Goal: Information Seeking & Learning: Learn about a topic

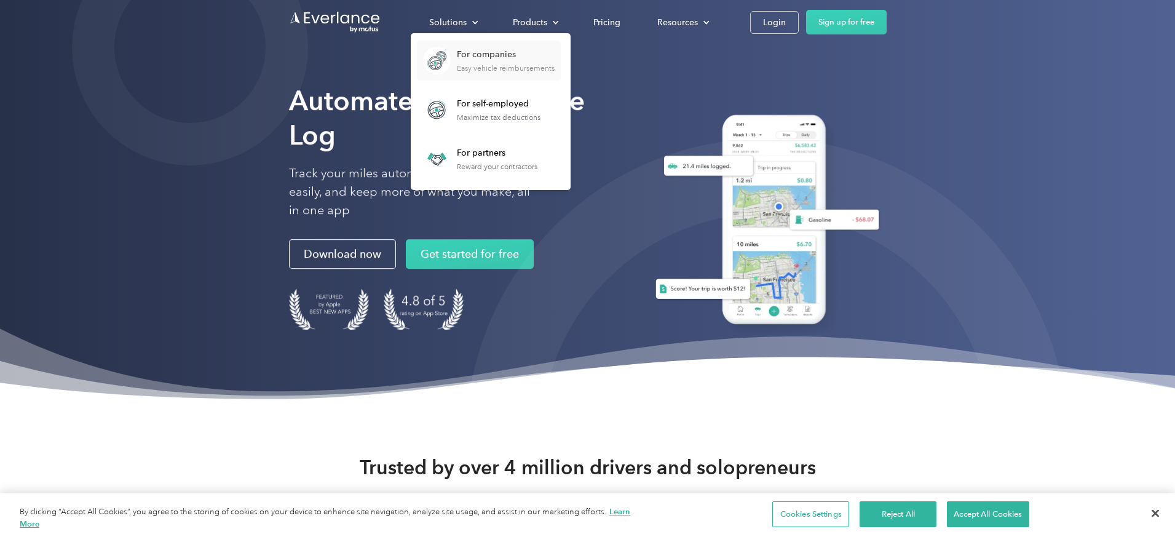
click at [491, 57] on div "For companies" at bounding box center [506, 55] width 98 height 12
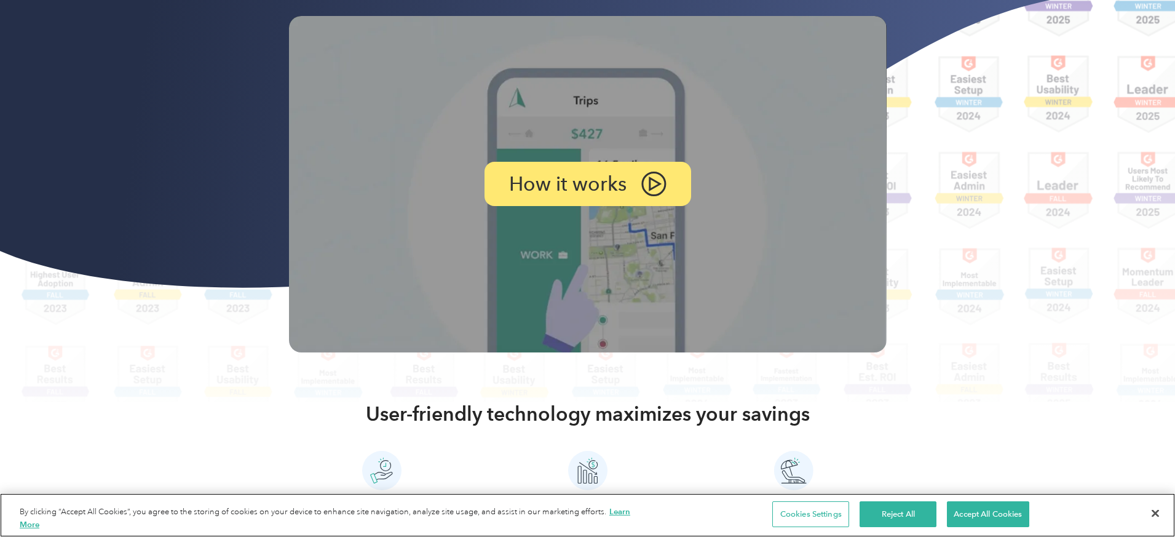
scroll to position [234, 0]
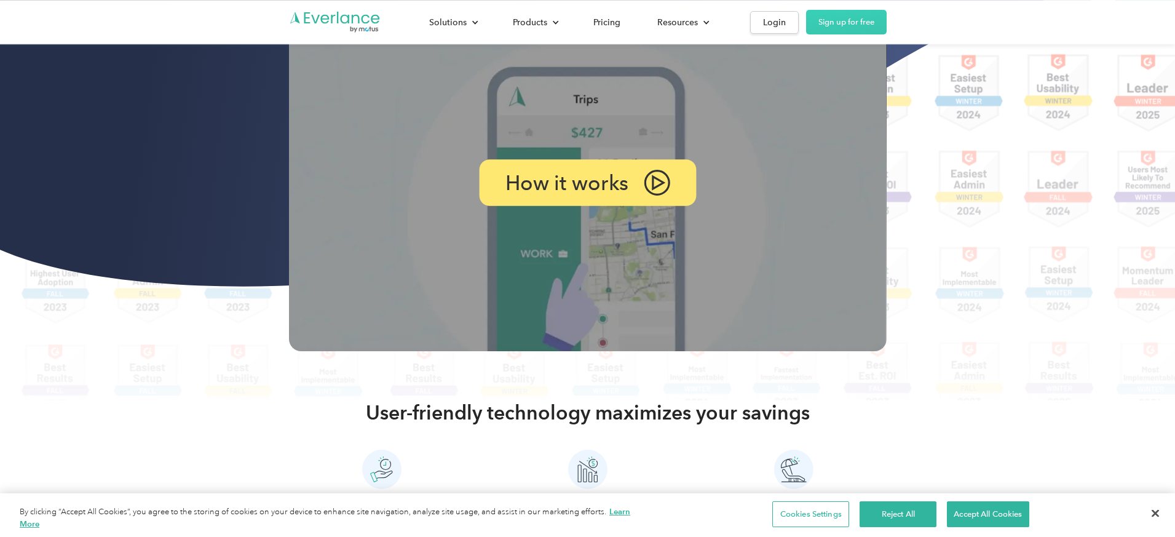
click at [636, 189] on div "How it works" at bounding box center [587, 183] width 217 height 47
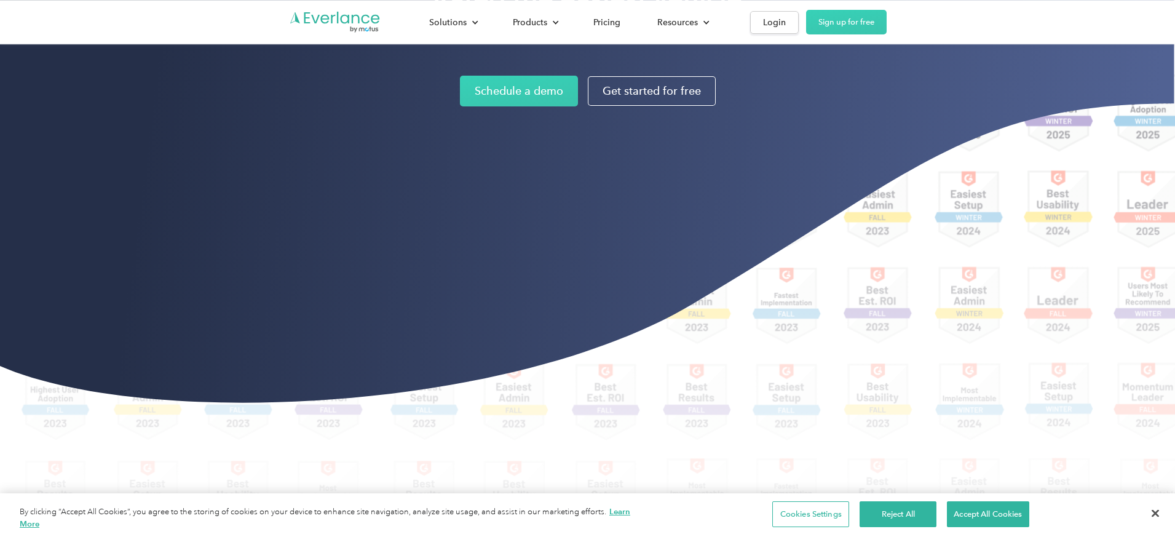
scroll to position [144, 0]
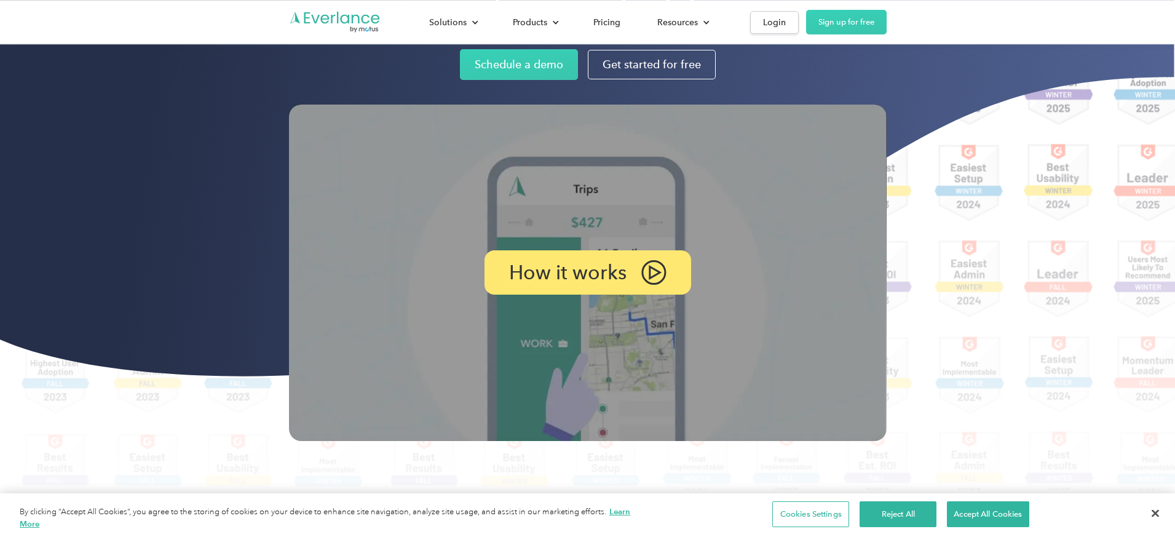
click at [650, 275] on img at bounding box center [653, 272] width 25 height 25
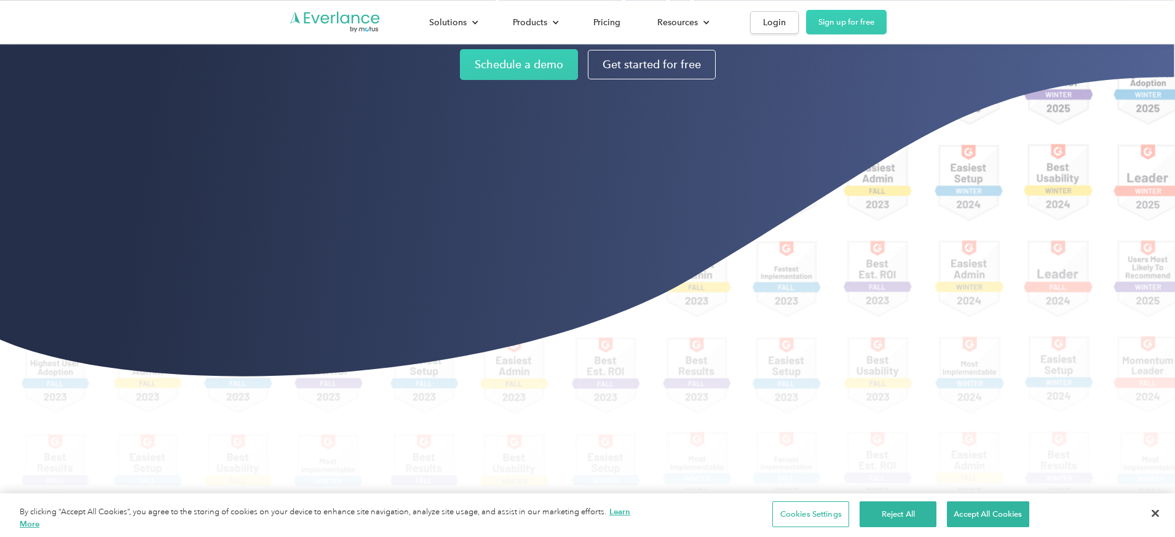
scroll to position [141, 0]
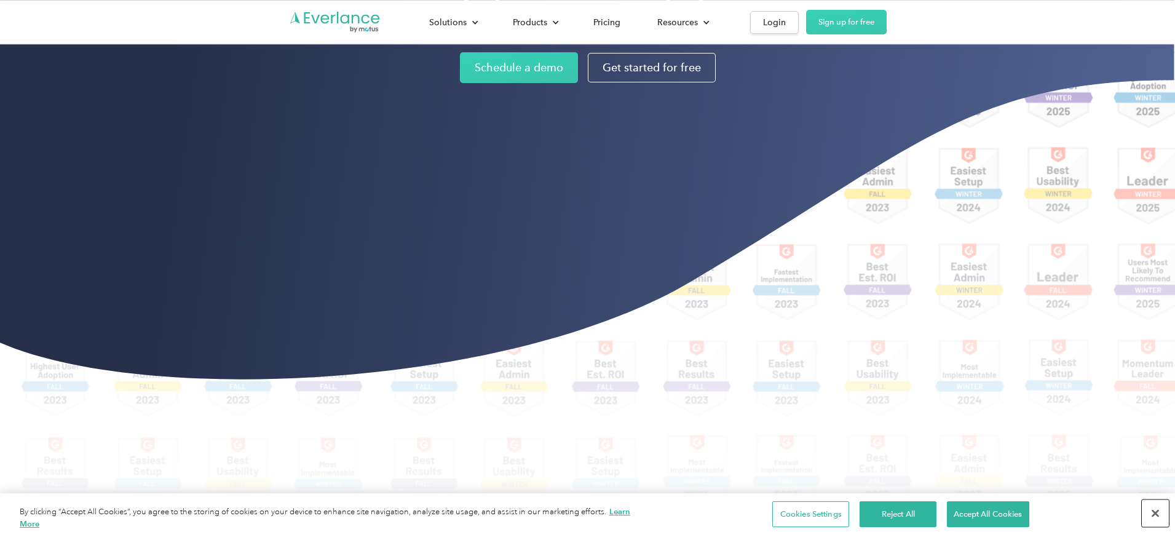
click at [1151, 515] on button "Close" at bounding box center [1155, 513] width 27 height 27
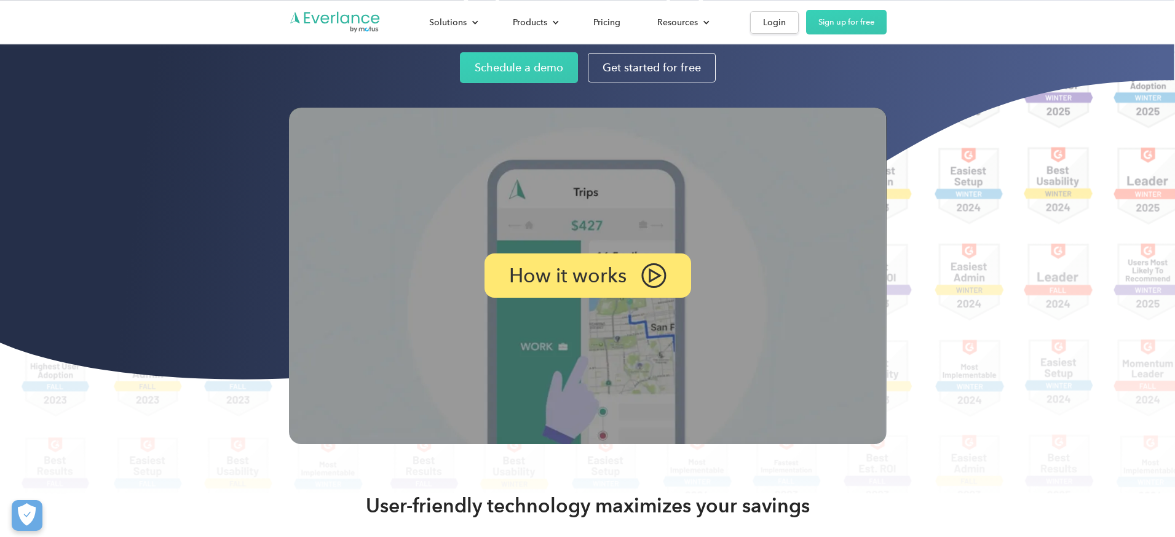
click at [543, 330] on img at bounding box center [588, 276] width 598 height 336
click at [547, 280] on p "How it works" at bounding box center [567, 275] width 117 height 17
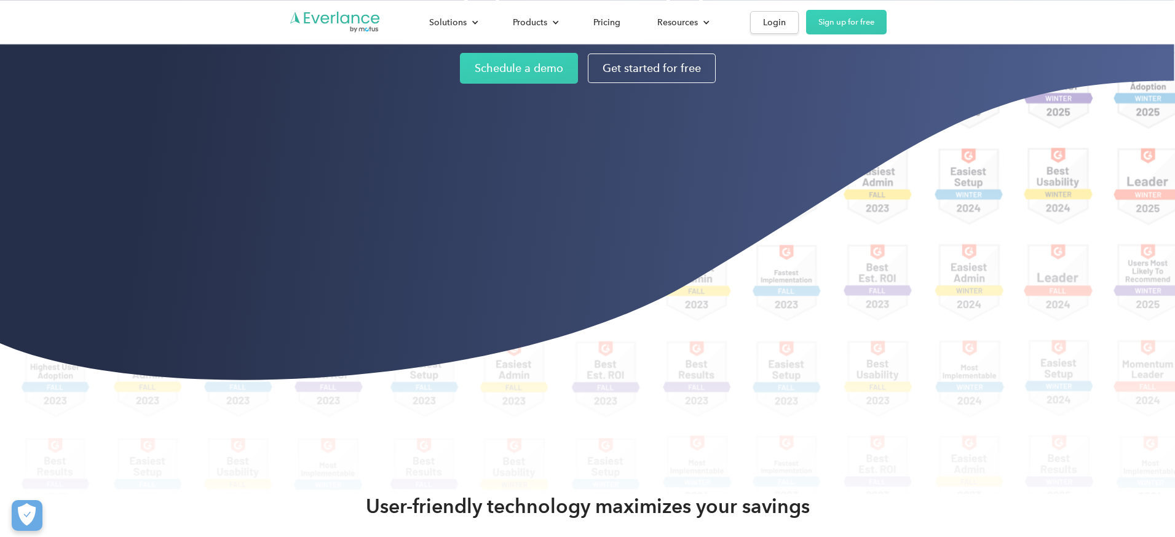
click at [271, 422] on div "Rated the easiest vehicle reimbursement solution Schedule a demo Get started fo…" at bounding box center [587, 177] width 1175 height 634
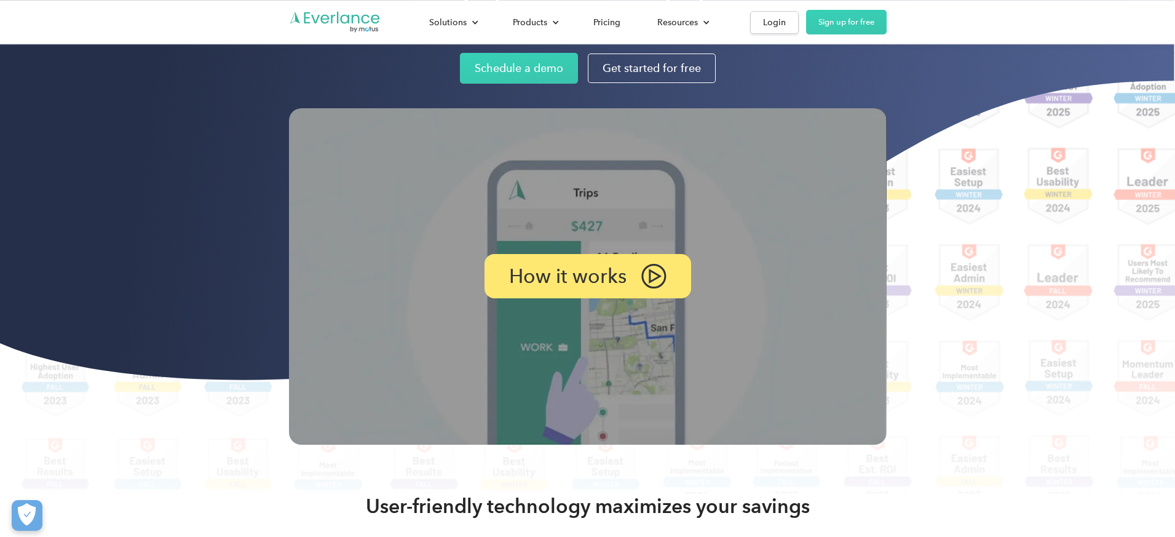
drag, startPoint x: 721, startPoint y: 91, endPoint x: 718, endPoint y: 97, distance: 6.3
click at [721, 95] on div "Rated the easiest vehicle reimbursement solution Schedule a demo Get started fo…" at bounding box center [588, 201] width 598 height 486
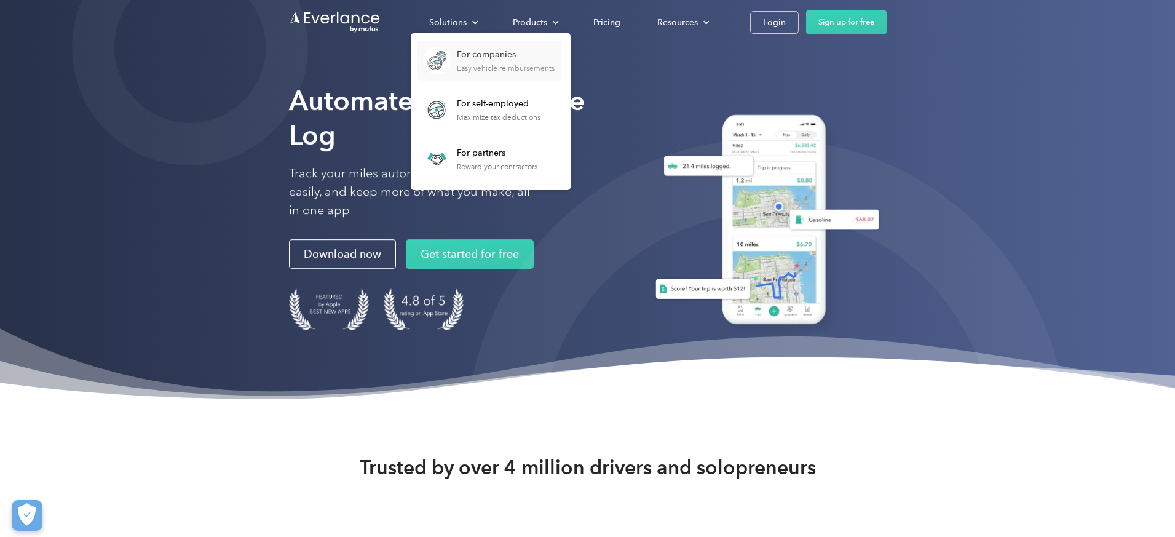
click at [472, 62] on div "For companies Easy vehicle reimbursements" at bounding box center [506, 61] width 98 height 24
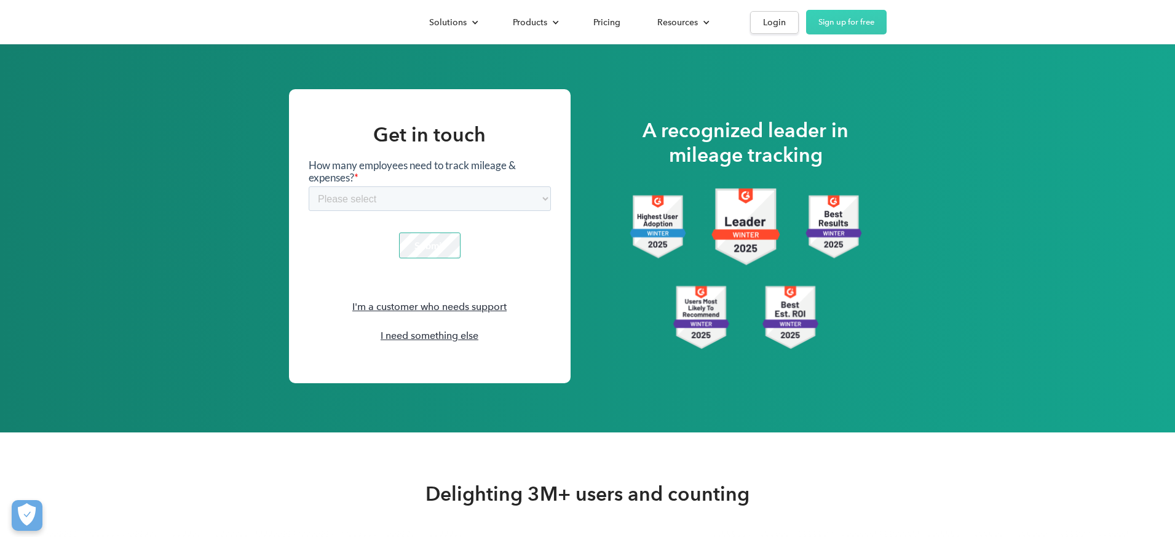
scroll to position [1704, 0]
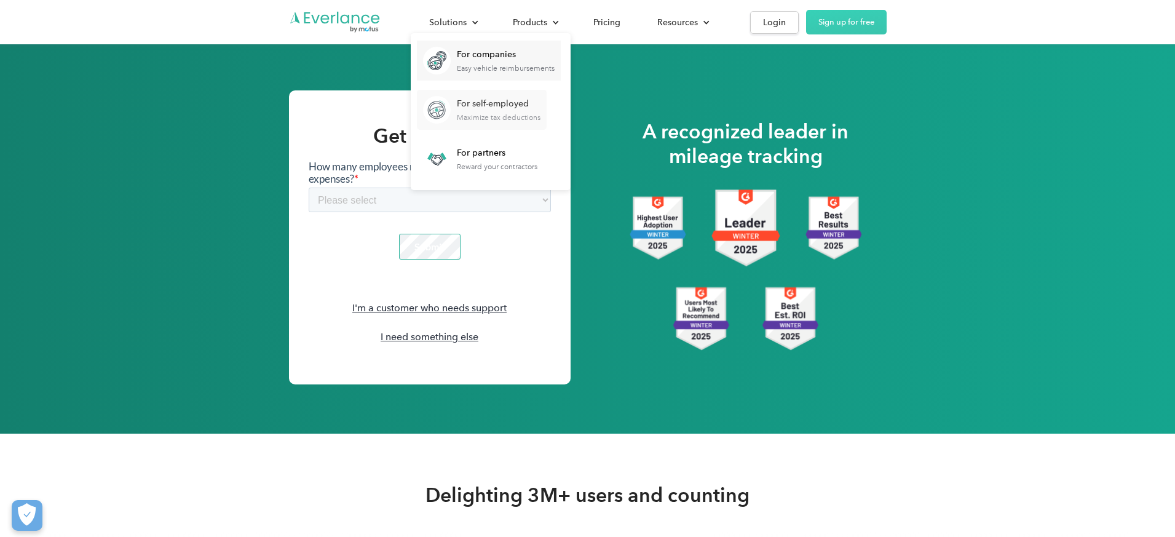
click at [497, 101] on div "For self-employed" at bounding box center [499, 104] width 84 height 12
